Goal: Task Accomplishment & Management: Manage account settings

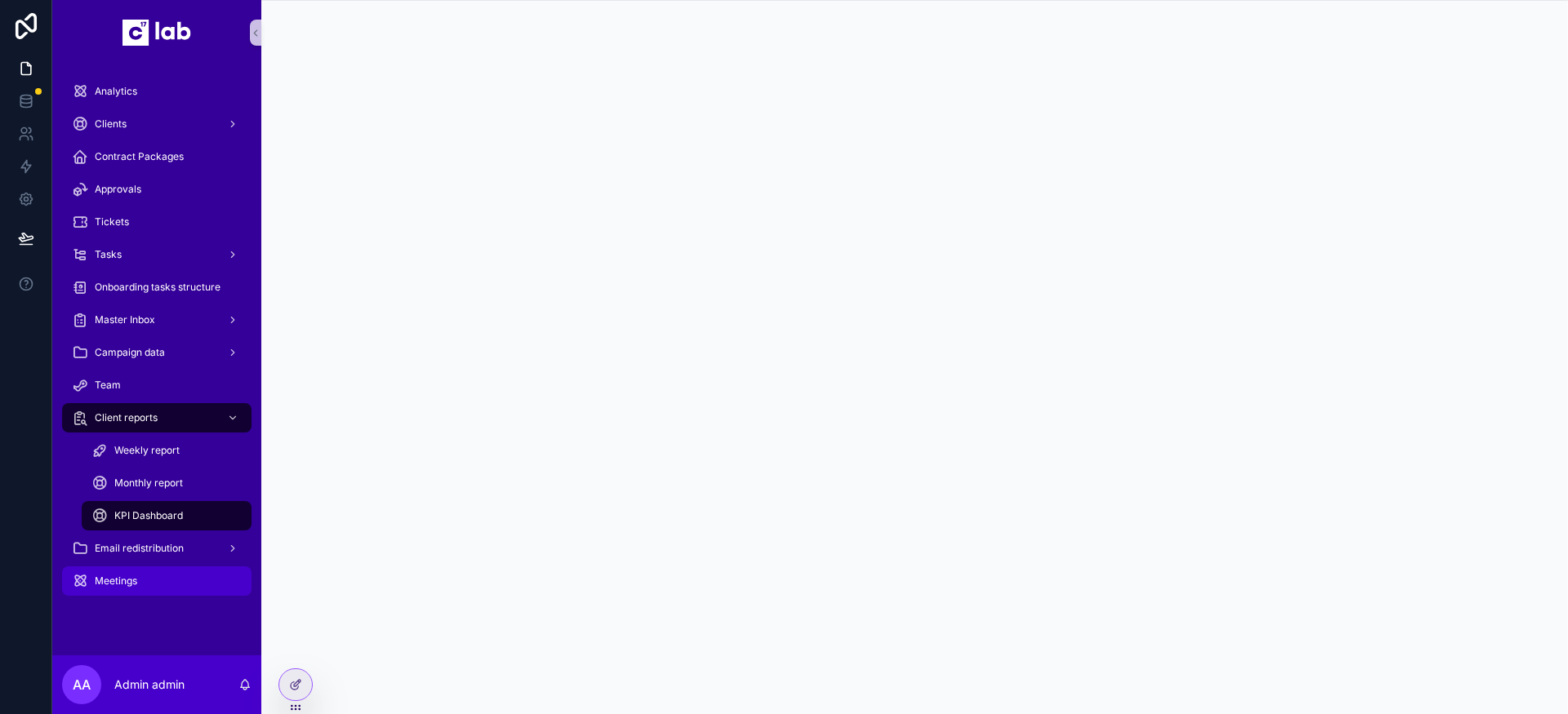
click at [146, 579] on div "Meetings" at bounding box center [157, 581] width 170 height 26
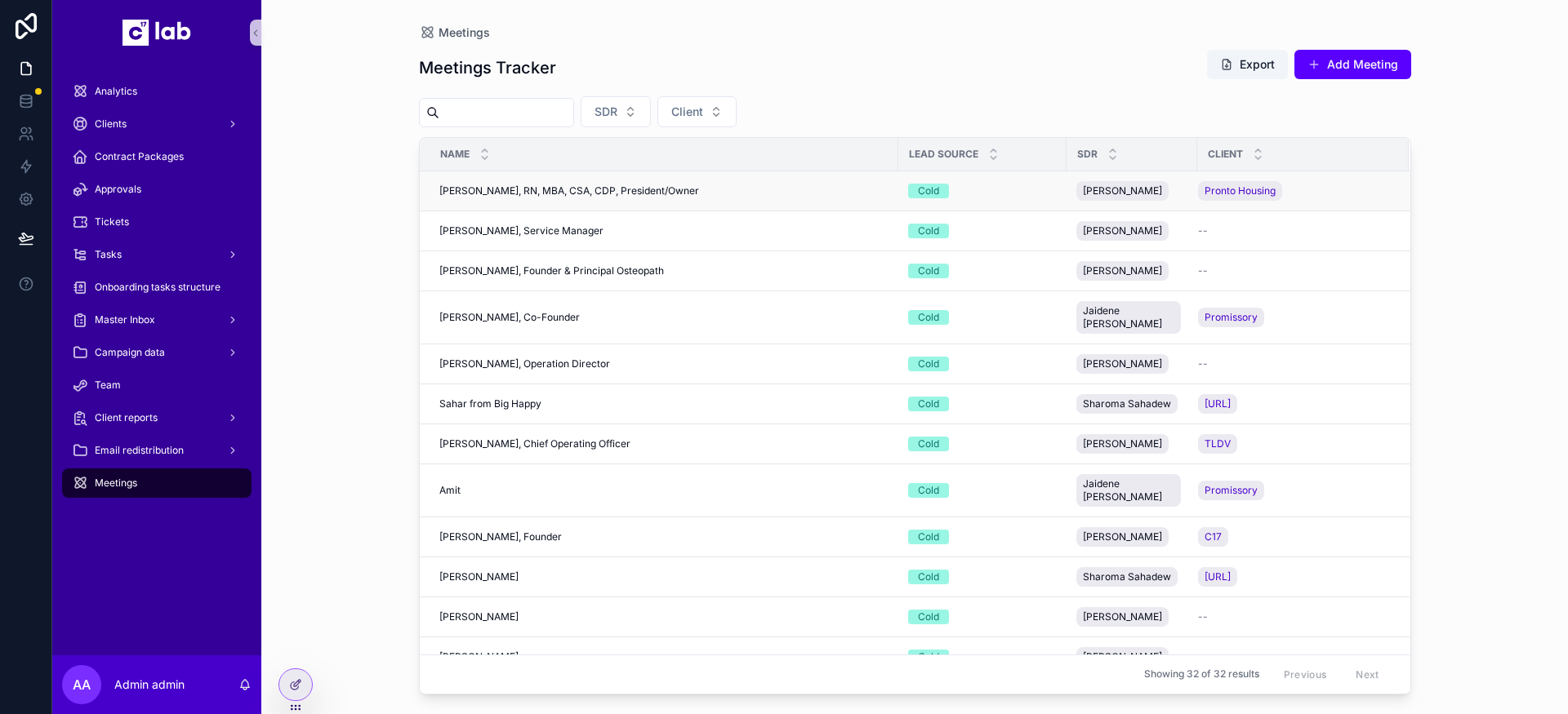
click at [776, 194] on div "[PERSON_NAME], RN, MBA, CSA, CDP, President/Owner [PERSON_NAME], RN, MBA, CSA, …" at bounding box center [663, 191] width 449 height 13
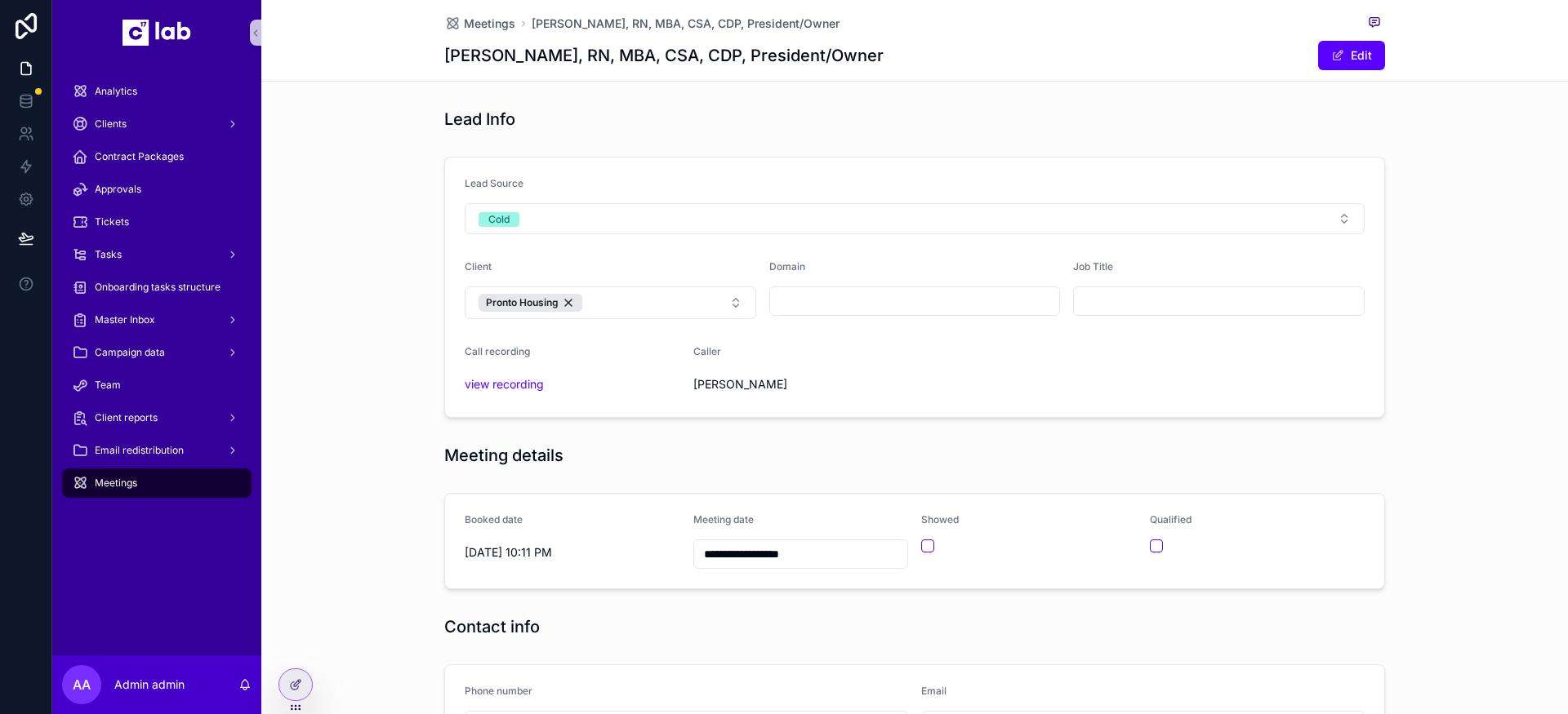
click at [1432, 189] on div "Lead Source Cold Client Pronto Housing Domain Job Title Call recording view rec…" at bounding box center [914, 288] width 1306 height 275
click at [860, 299] on input "scrollable content" at bounding box center [914, 301] width 290 height 23
click at [346, 312] on div "Lead Source Cold Client Pronto Housing Domain Job Title Call recording view rec…" at bounding box center [914, 288] width 1306 height 275
click at [299, 678] on icon at bounding box center [295, 684] width 13 height 13
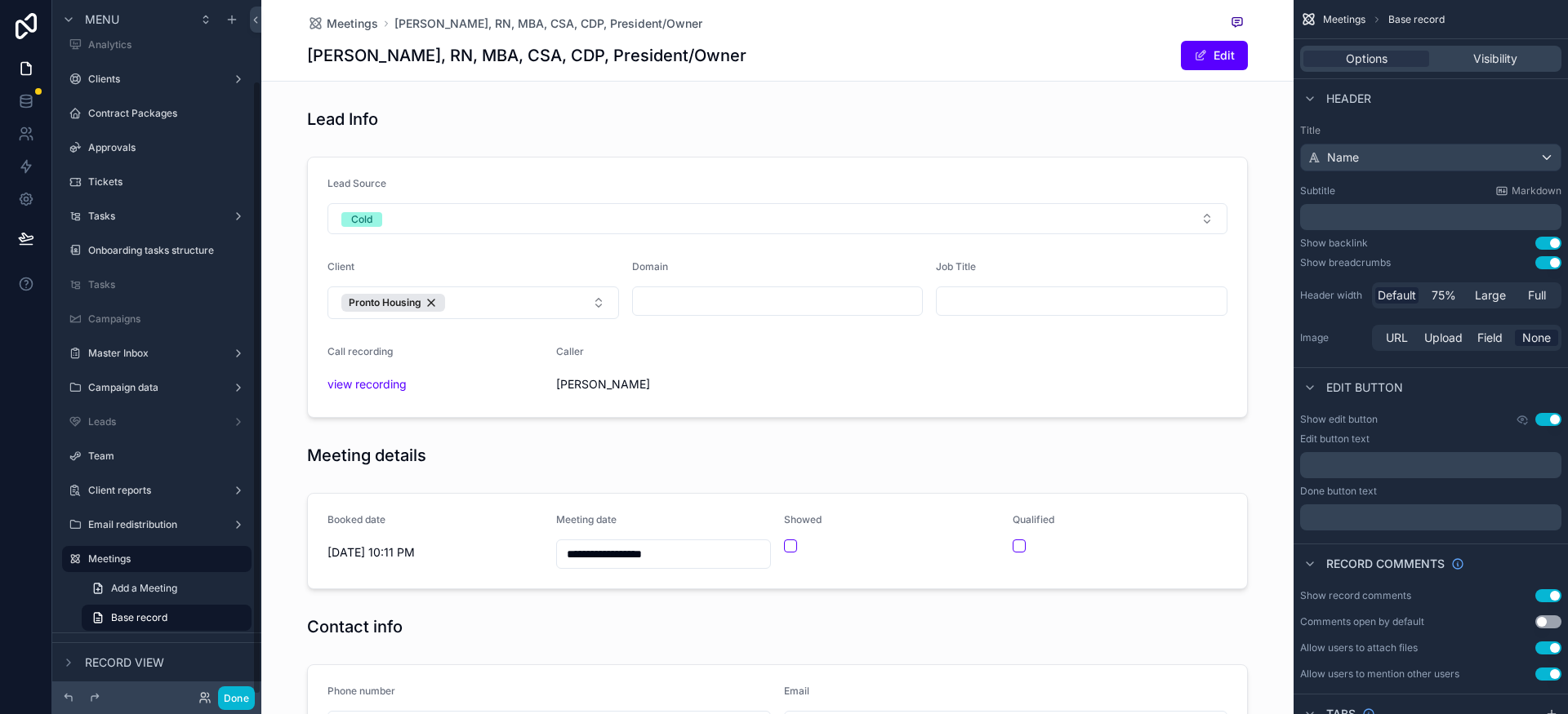
scroll to position [91, 0]
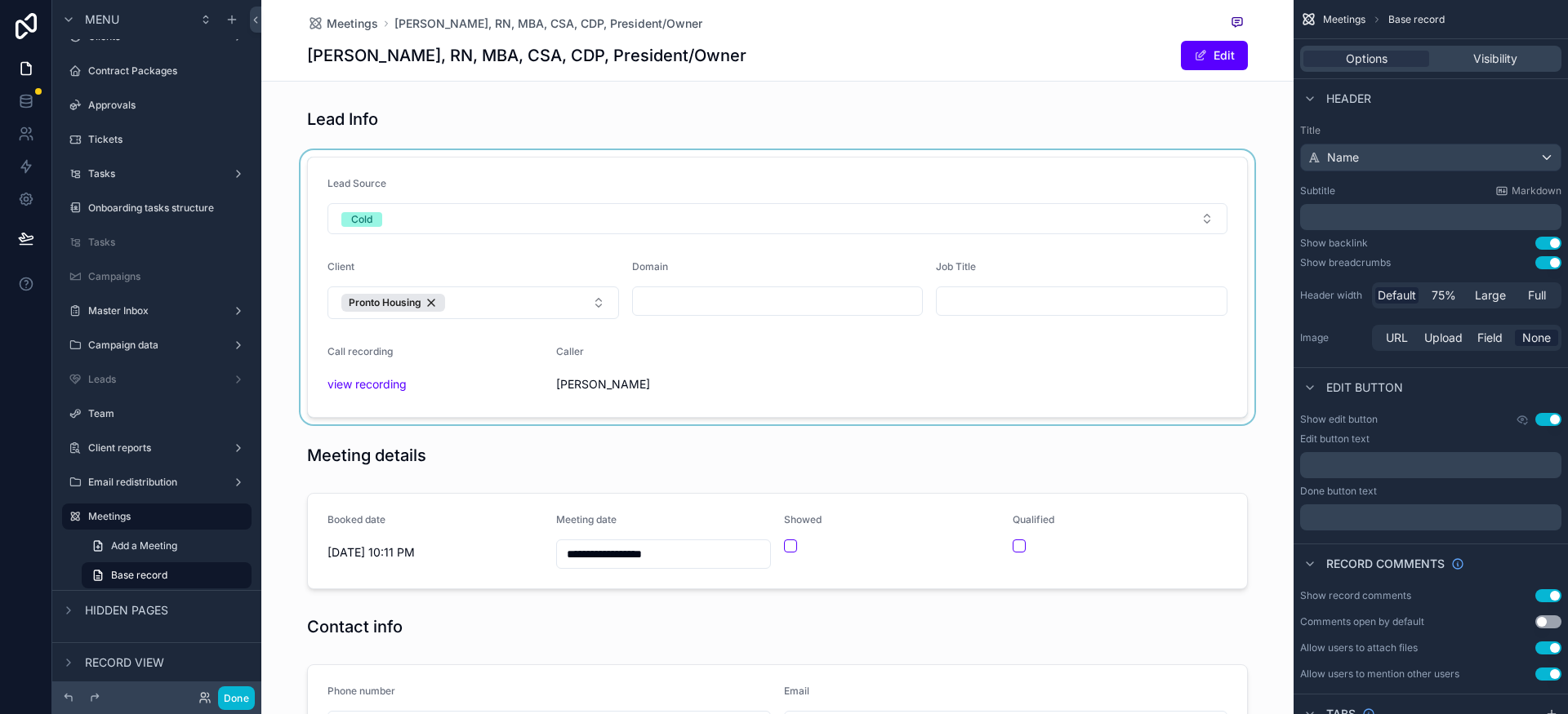
click at [1092, 350] on div "scrollable content" at bounding box center [777, 288] width 1032 height 275
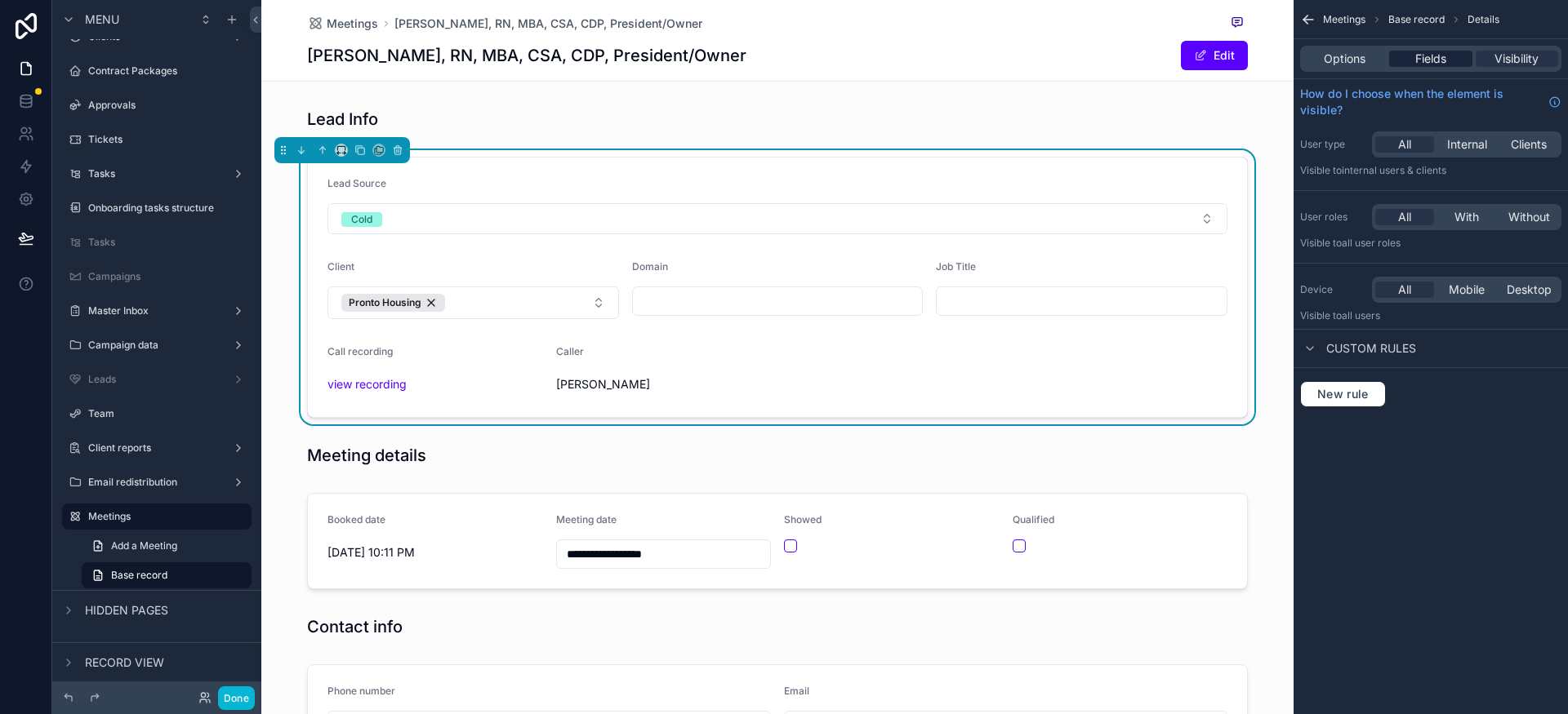
click at [1454, 63] on div "Fields" at bounding box center [1430, 59] width 82 height 17
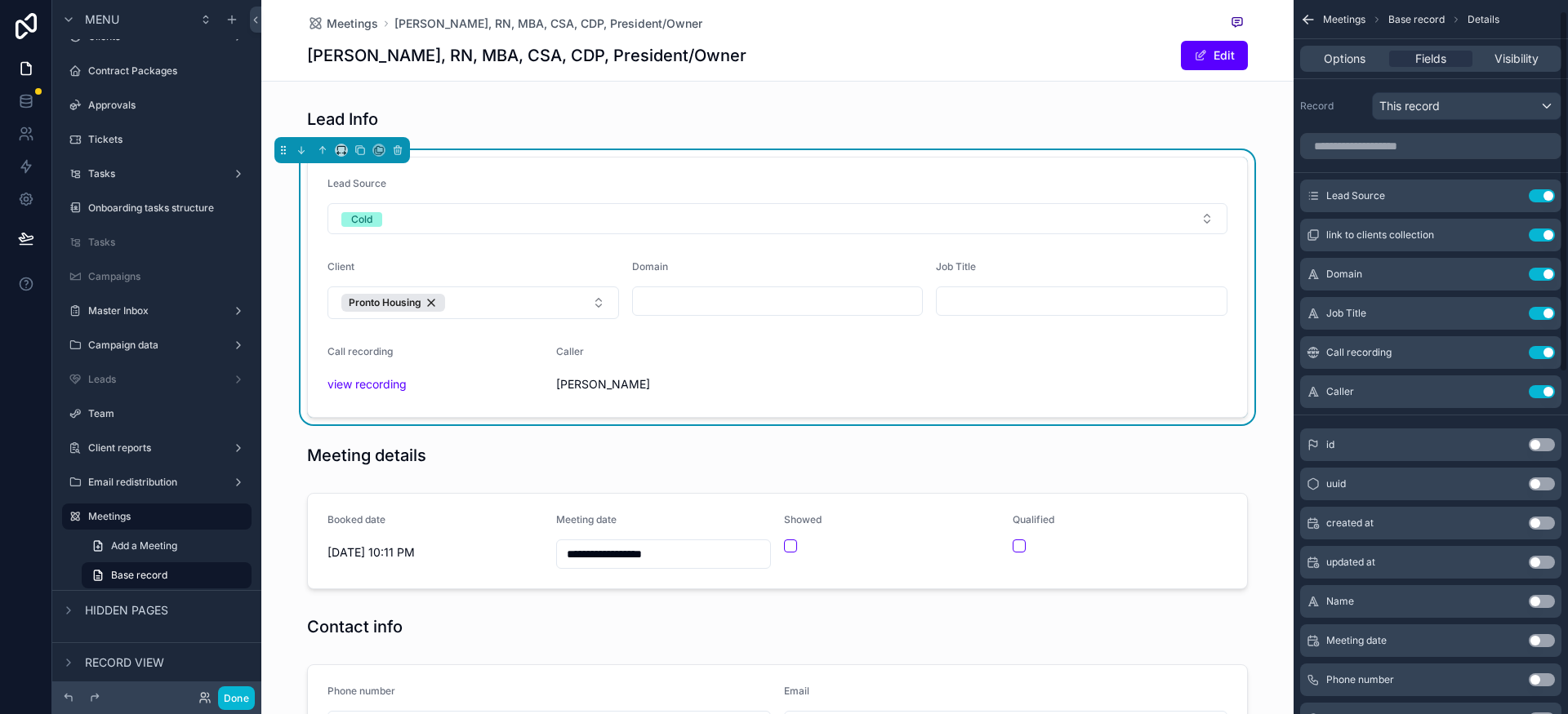
scroll to position [694, 0]
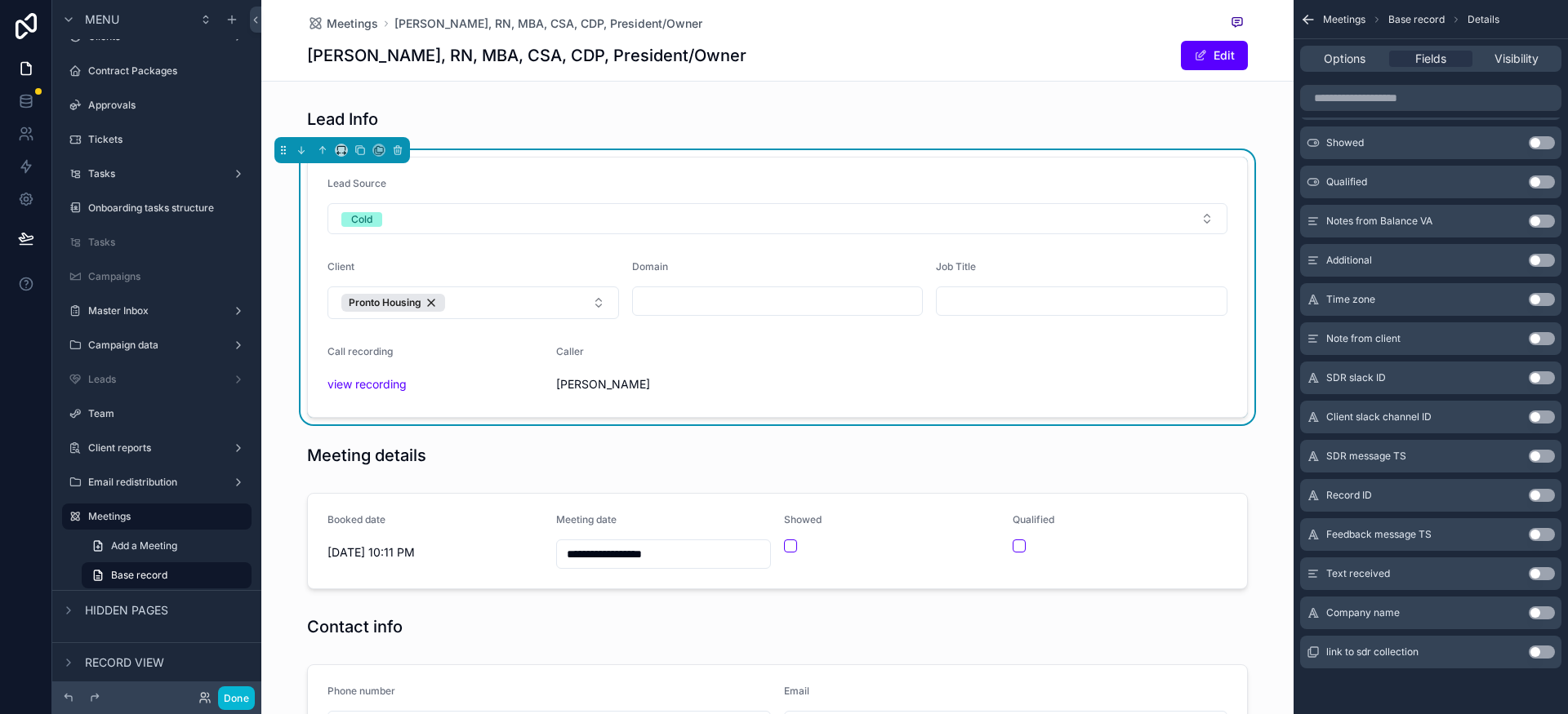
click at [1544, 616] on button "Use setting" at bounding box center [1542, 612] width 26 height 13
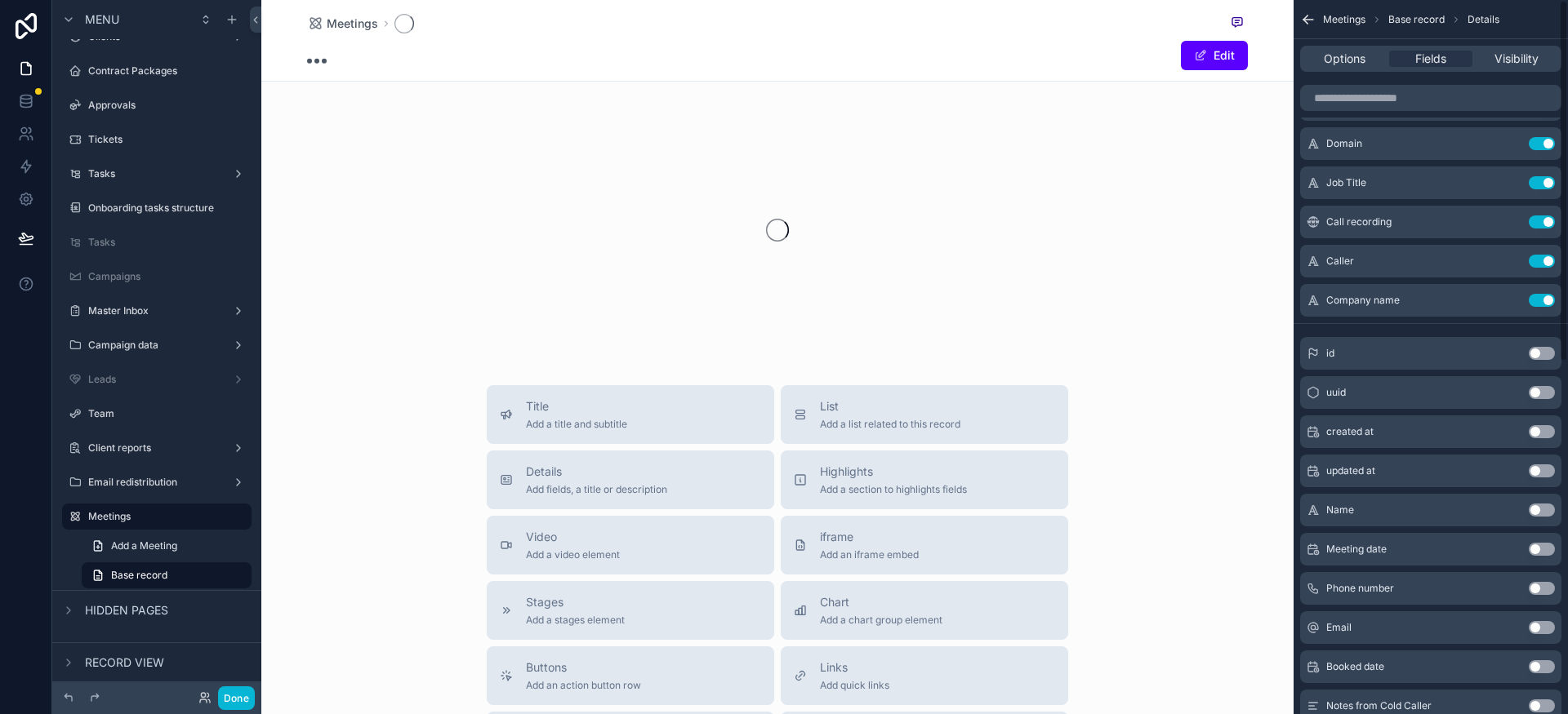
scroll to position [0, 0]
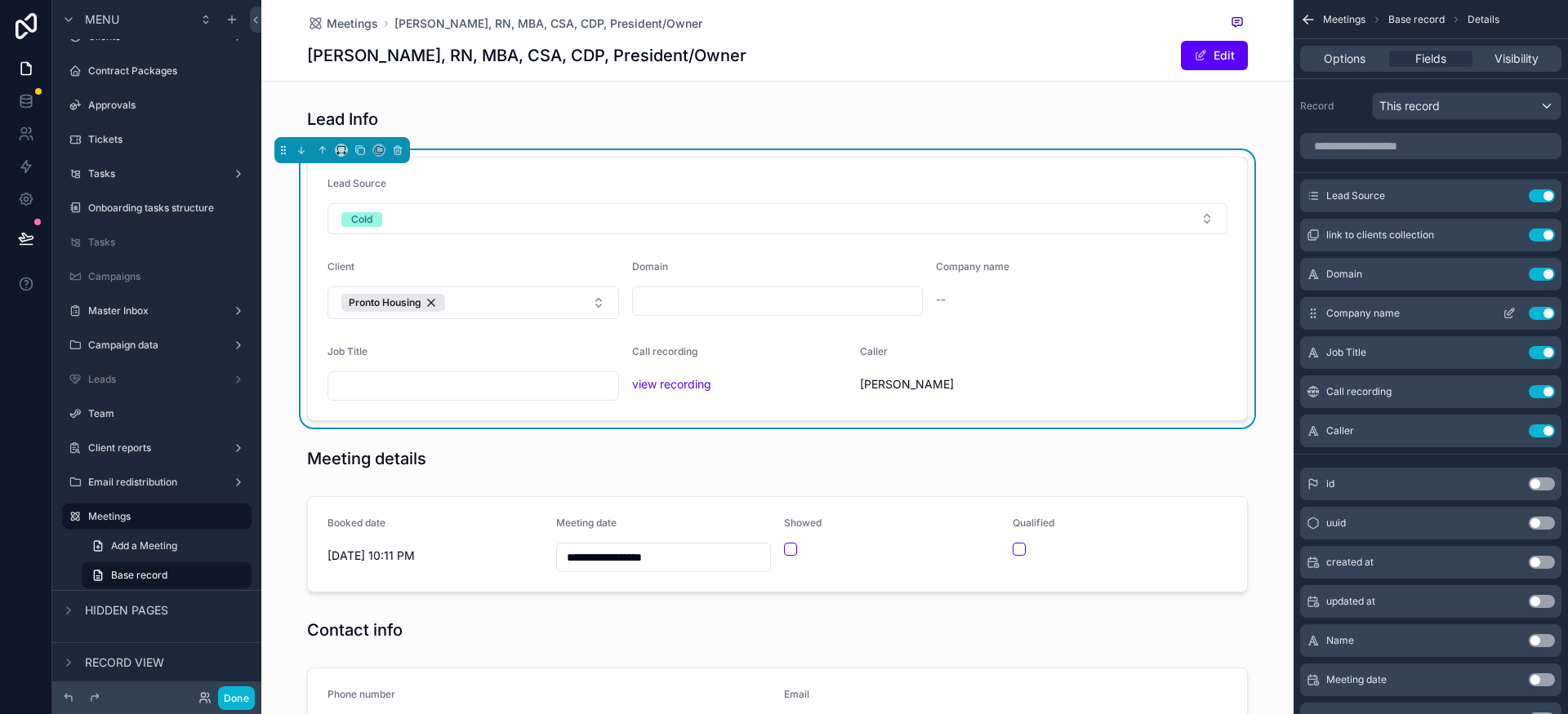
click at [1507, 312] on icon "scrollable content" at bounding box center [1508, 313] width 13 height 13
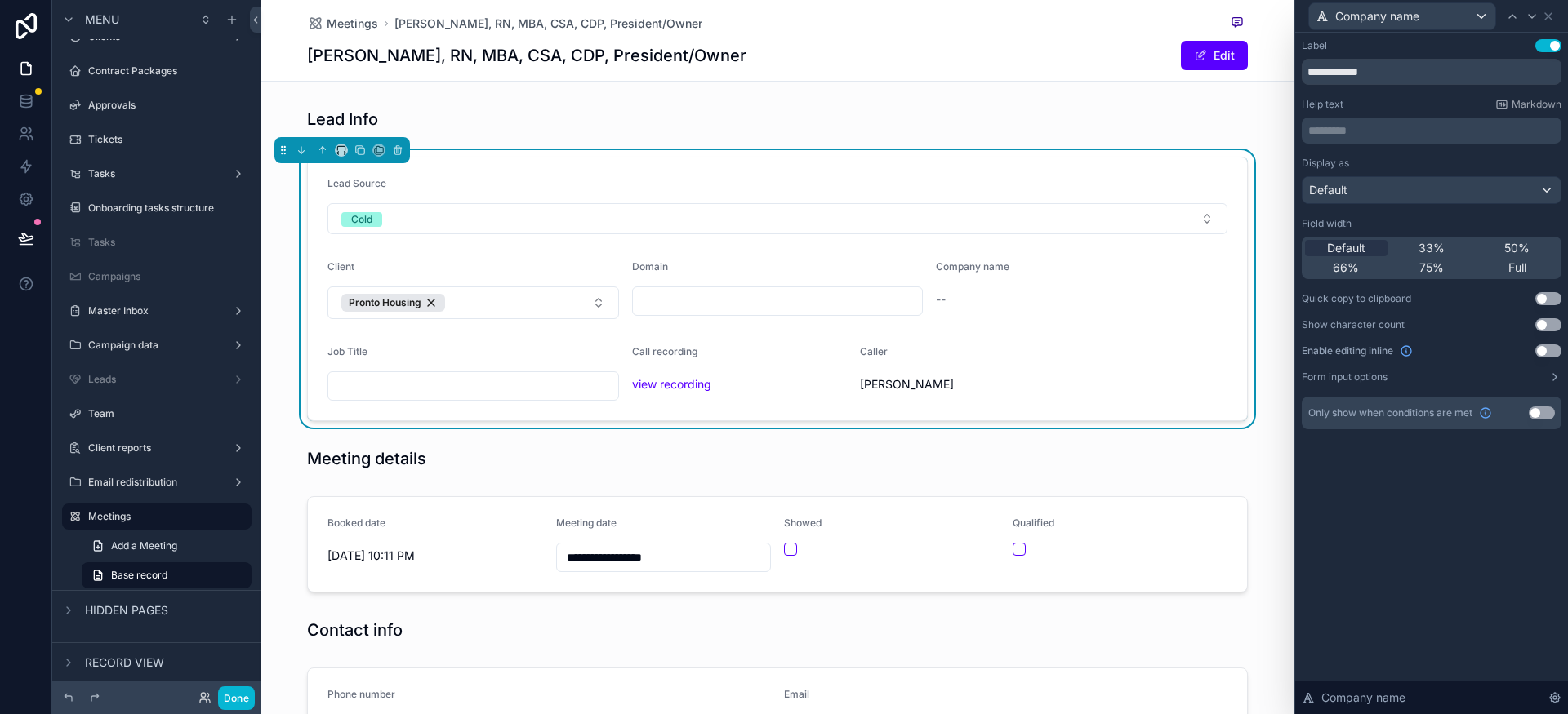
click at [1545, 352] on button "Use setting" at bounding box center [1548, 351] width 26 height 13
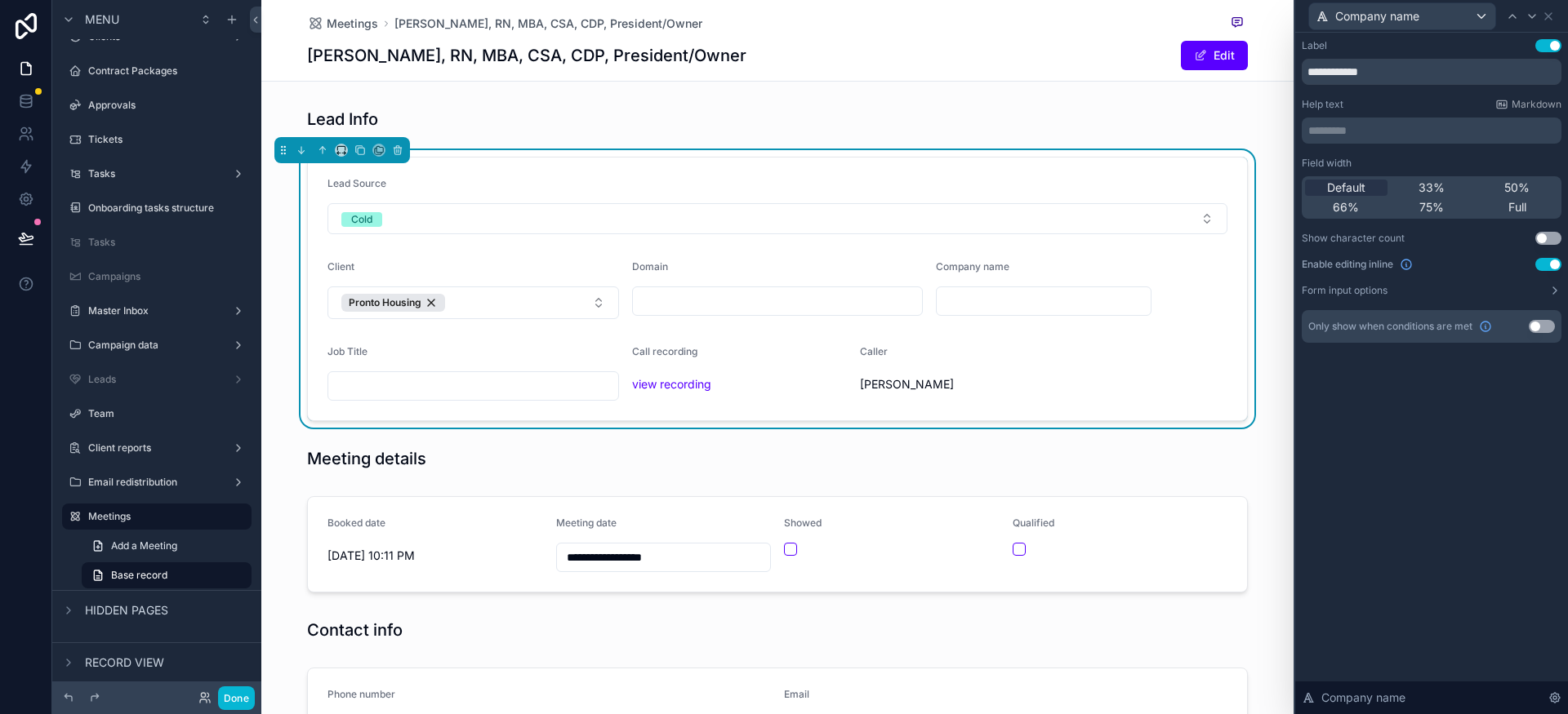
click at [1402, 440] on div "**********" at bounding box center [1432, 373] width 273 height 682
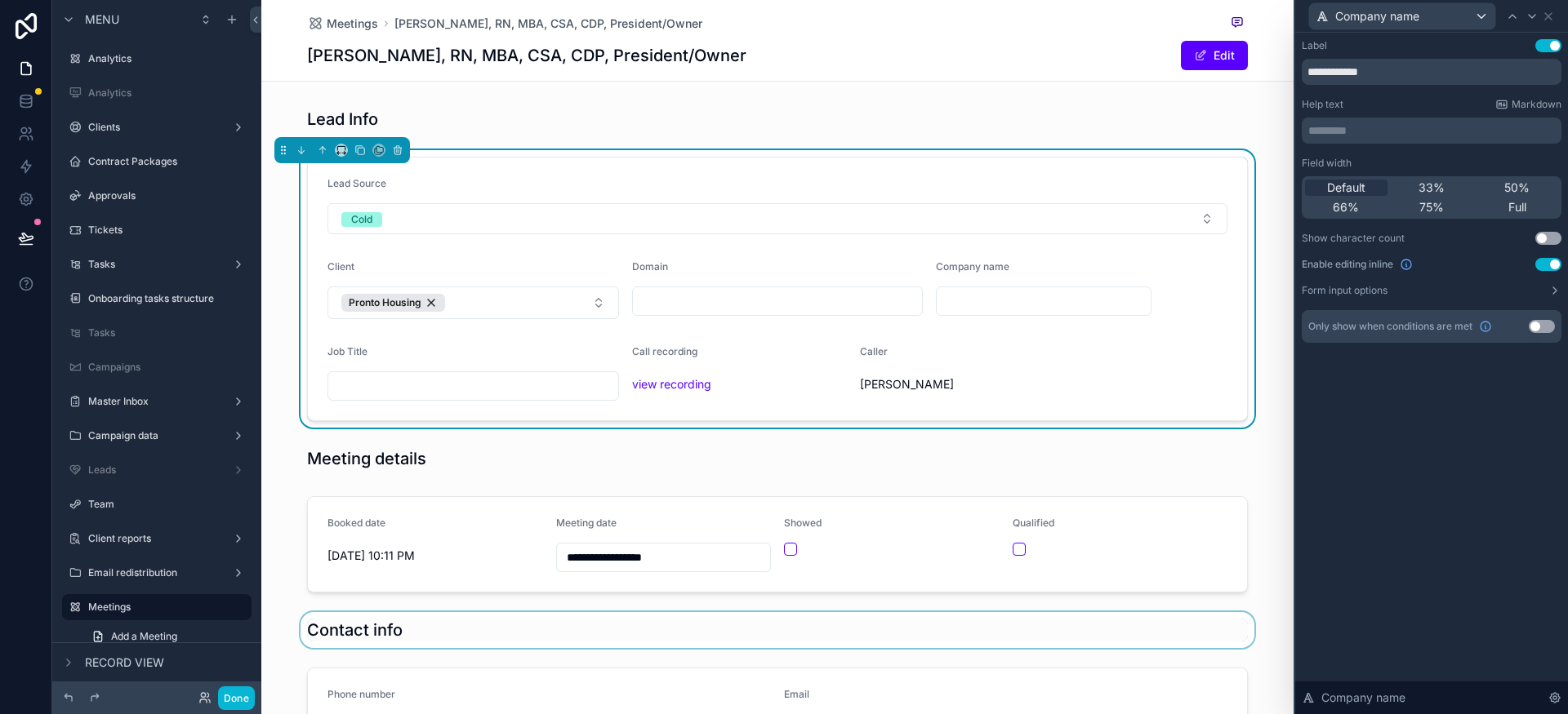
click at [1140, 640] on div "scrollable content" at bounding box center [777, 630] width 1032 height 36
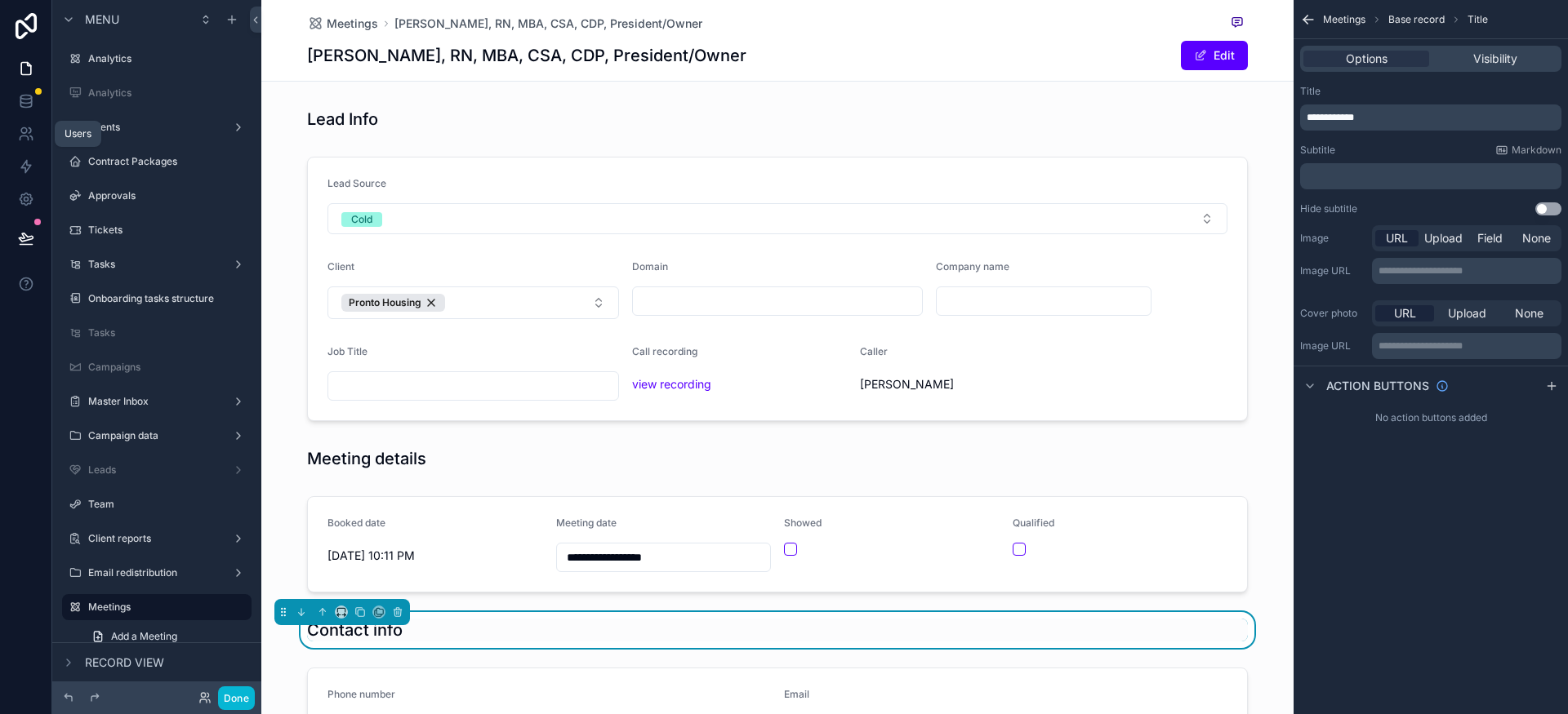
click at [23, 129] on icon at bounding box center [26, 134] width 17 height 17
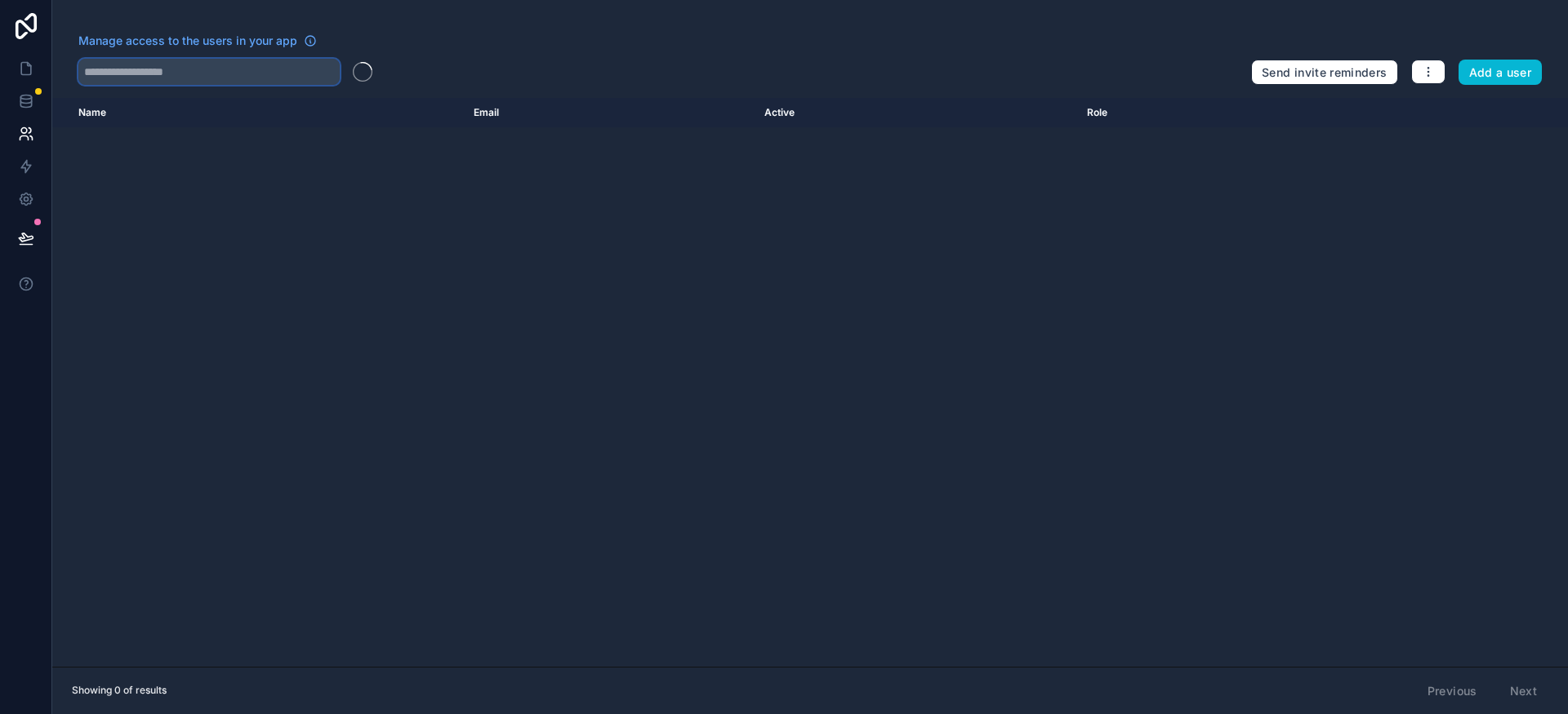
click at [298, 74] on input "text" at bounding box center [209, 72] width 262 height 26
type input "***"
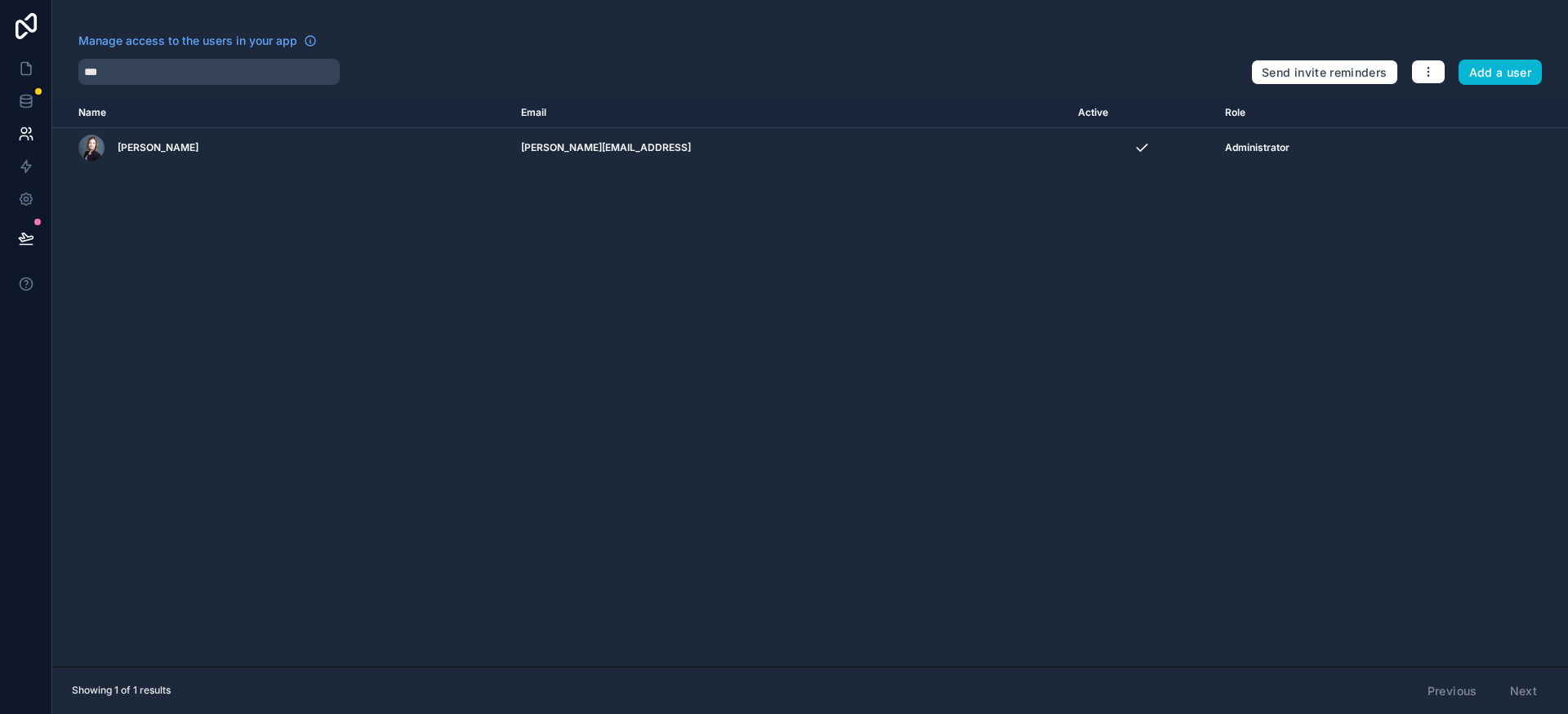
click at [817, 284] on div "Name Email Active Role [DOMAIN_NAME] Stephanie Lewis-Bennett [EMAIL_ADDRESS] Ad…" at bounding box center [810, 382] width 1516 height 569
click at [18, 65] on icon at bounding box center [26, 68] width 17 height 17
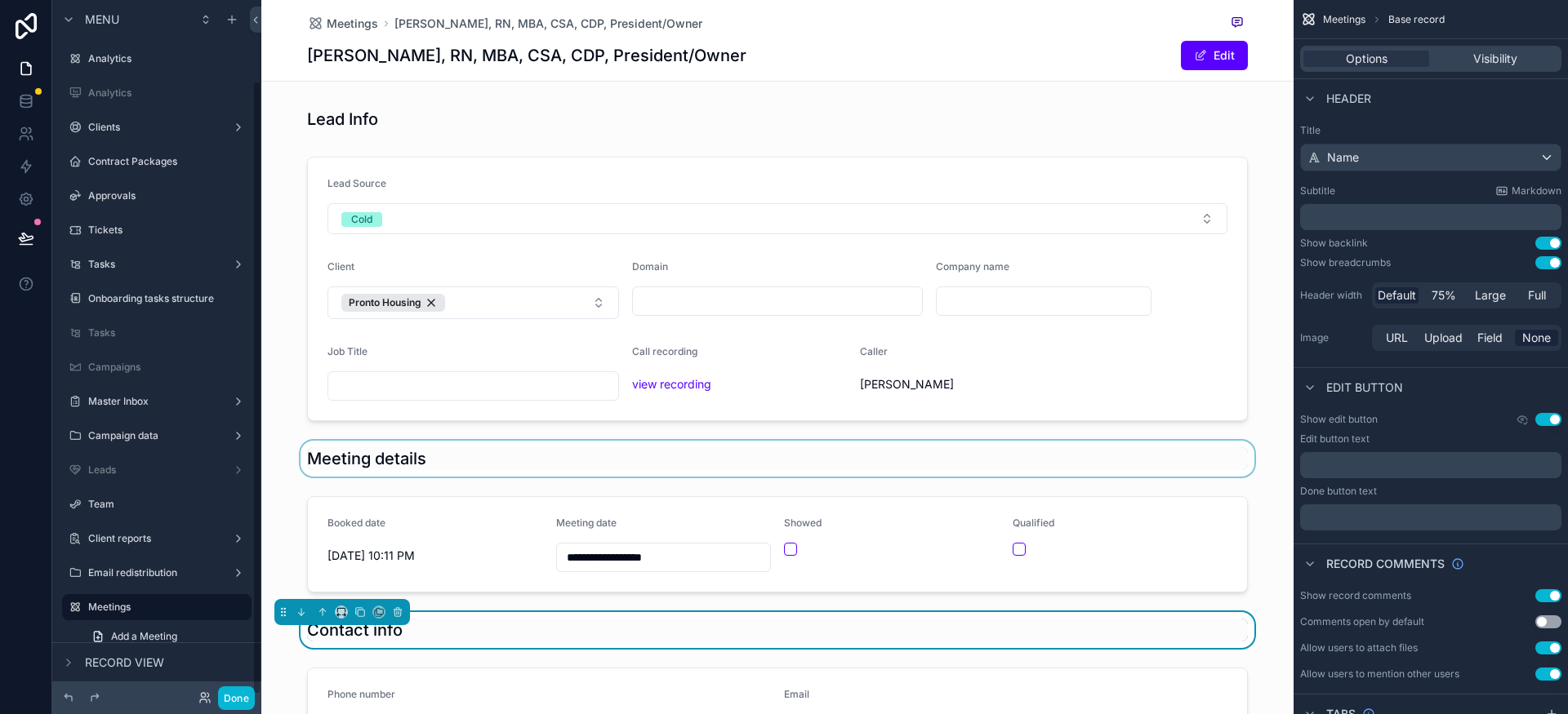
scroll to position [91, 0]
